Goal: Check status: Check status

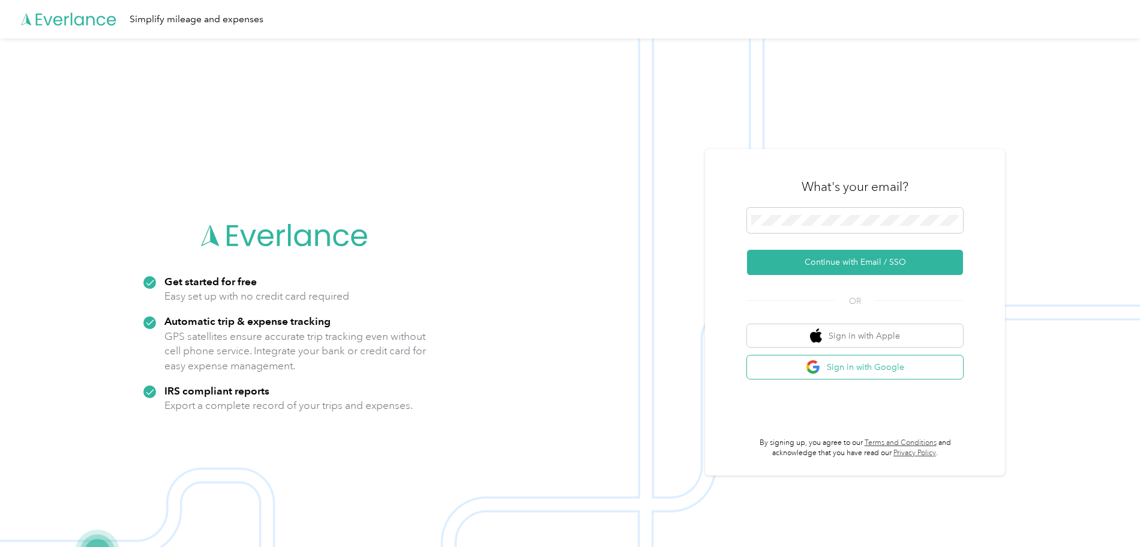
click at [875, 369] on button "Sign in with Google" at bounding box center [855, 366] width 216 height 23
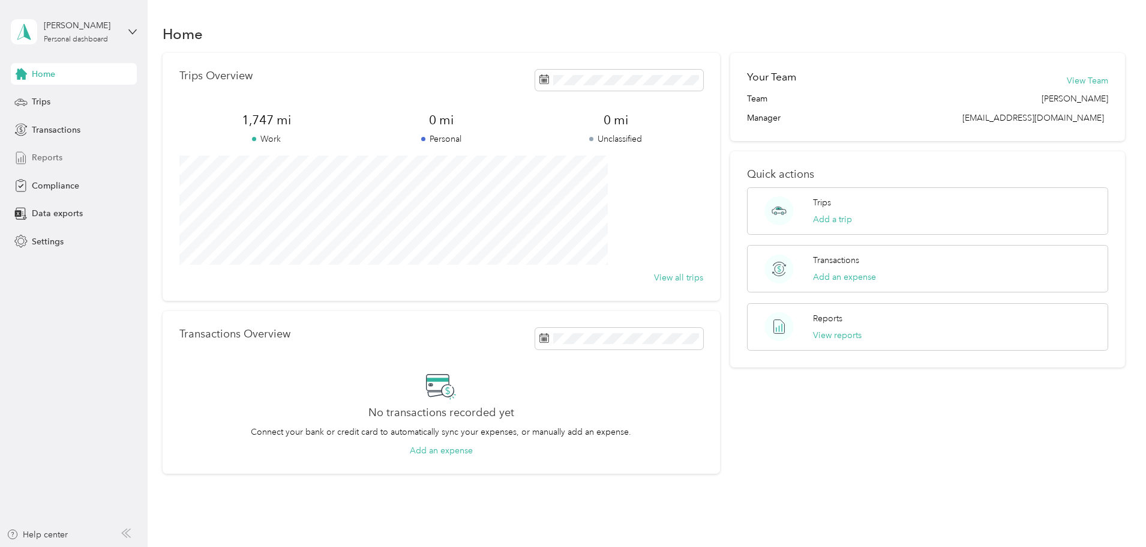
click at [47, 155] on span "Reports" at bounding box center [47, 157] width 31 height 13
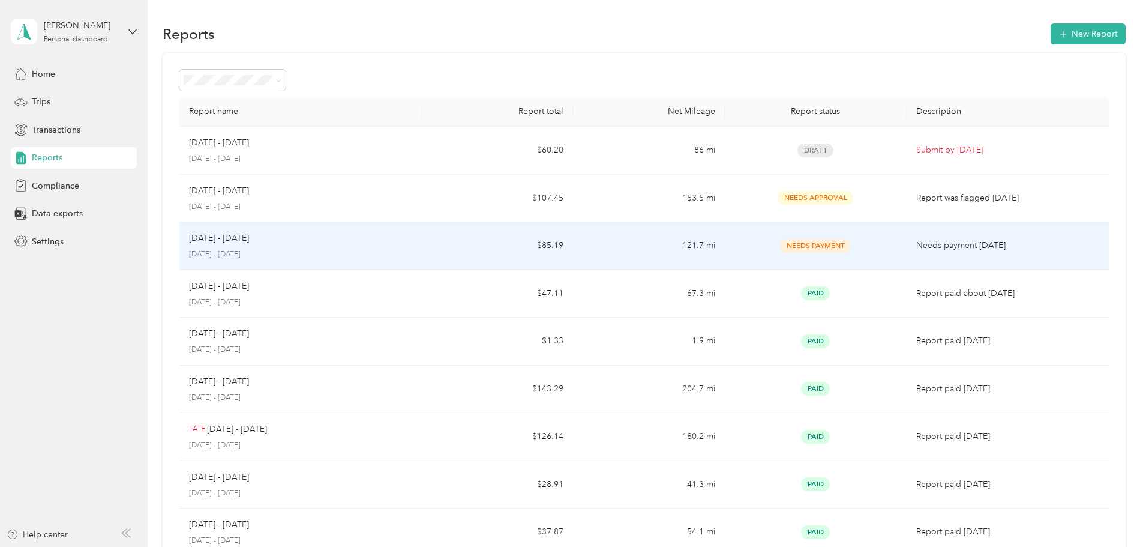
click at [907, 253] on td "Needs payment [DATE]" at bounding box center [1008, 246] width 202 height 48
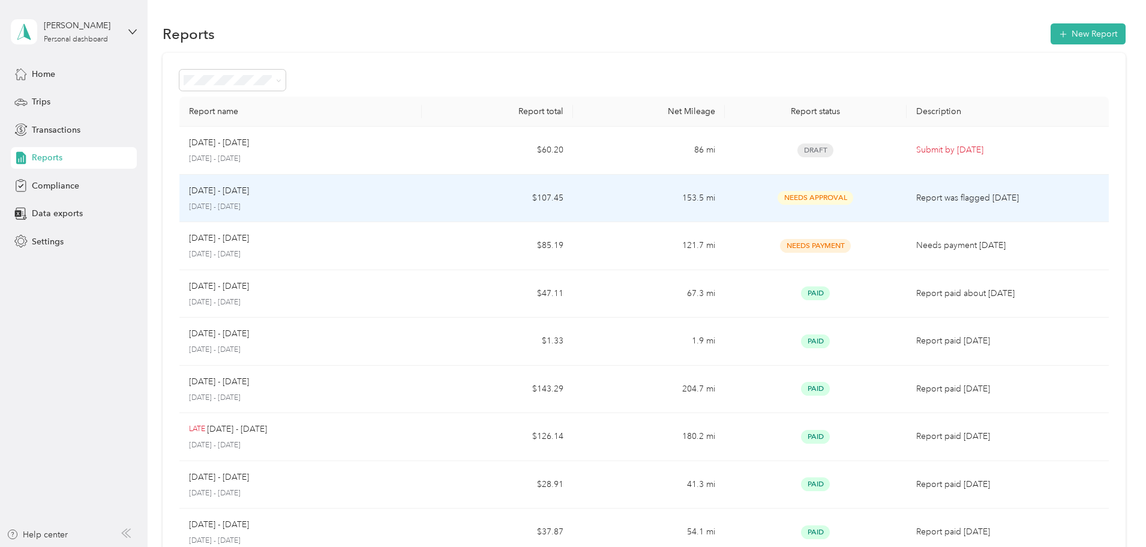
click at [916, 198] on p "Report was flagged [DATE]" at bounding box center [1007, 197] width 183 height 13
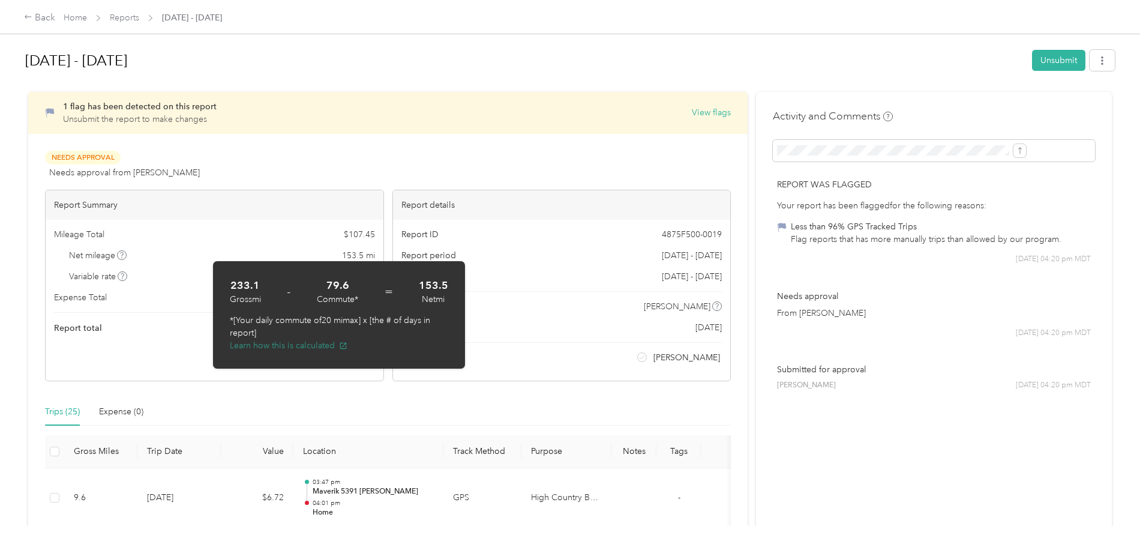
click at [278, 348] on button "Learn how this is calculated" at bounding box center [289, 345] width 118 height 13
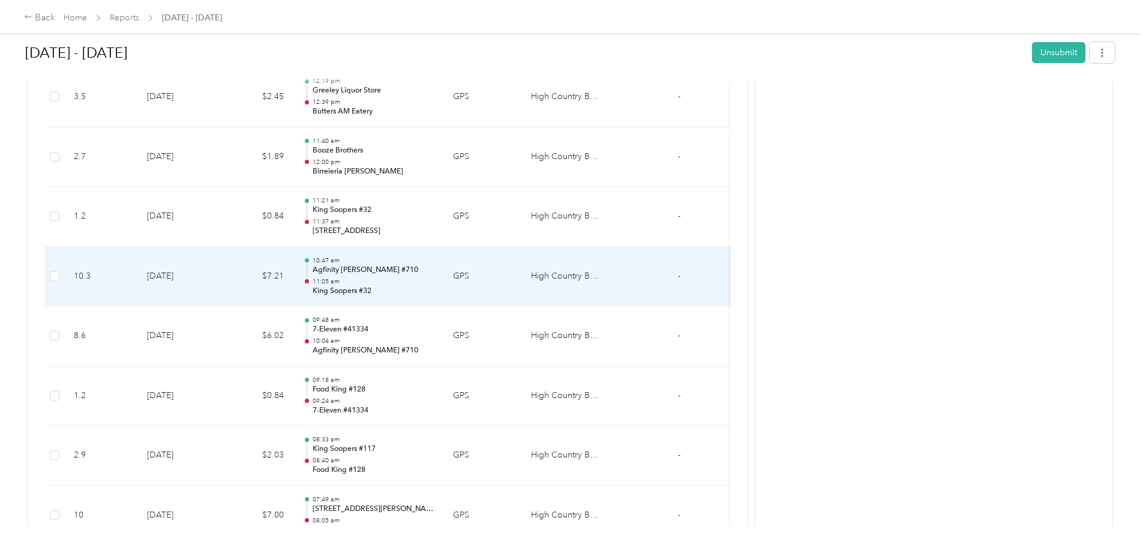
scroll to position [1533, 0]
